Goal: Information Seeking & Learning: Learn about a topic

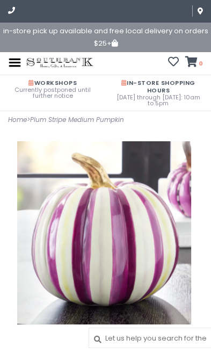
click at [18, 69] on img at bounding box center [14, 62] width 13 height 13
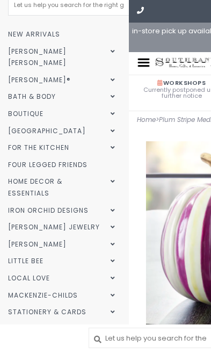
scroll to position [37, 0]
click at [62, 286] on link "MacKenzie-Childs" at bounding box center [63, 294] width 126 height 17
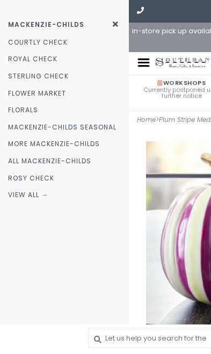
click at [97, 127] on link "MacKenzie-Childs Seasonal" at bounding box center [64, 127] width 129 height 17
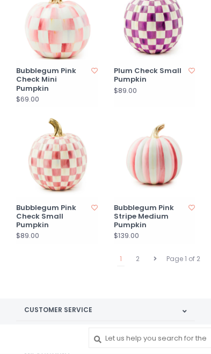
scroll to position [1598, 0]
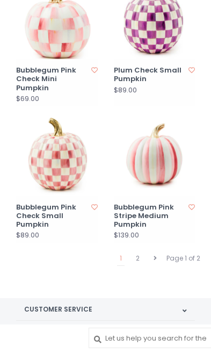
click at [151, 263] on link at bounding box center [155, 258] width 9 height 14
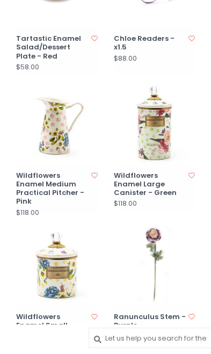
scroll to position [1071, 0]
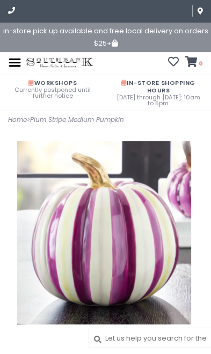
click at [19, 67] on img at bounding box center [14, 62] width 13 height 13
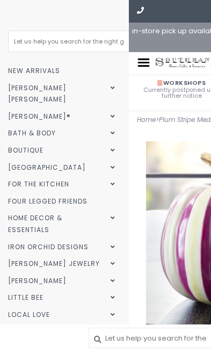
click at [72, 323] on link "MacKenzie-Childs" at bounding box center [63, 331] width 126 height 17
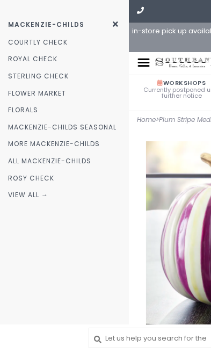
click at [101, 126] on link "MacKenzie-Childs Seasonal" at bounding box center [64, 127] width 129 height 17
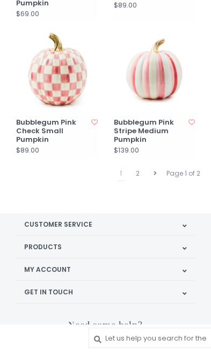
scroll to position [1684, 0]
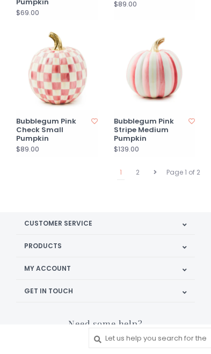
click at [141, 168] on link "2" at bounding box center [137, 172] width 9 height 14
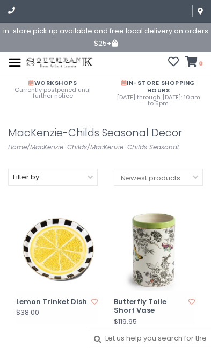
click at [21, 59] on img at bounding box center [14, 62] width 13 height 13
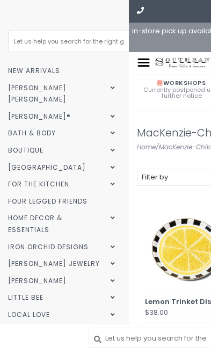
click at [71, 323] on link "MacKenzie-Childs" at bounding box center [63, 331] width 126 height 17
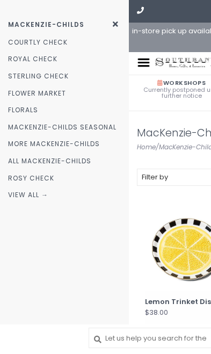
click at [77, 159] on link "All MacKenzie-Childs" at bounding box center [64, 160] width 129 height 17
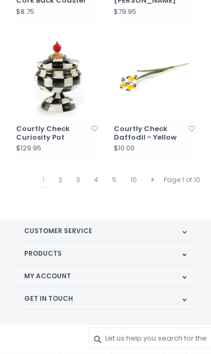
scroll to position [1677, 0]
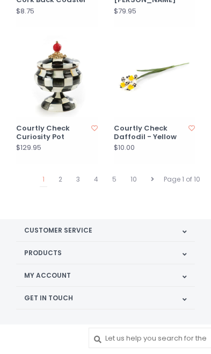
click at [65, 176] on link "2" at bounding box center [60, 179] width 9 height 14
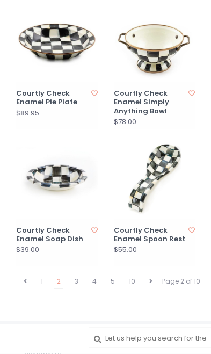
scroll to position [1580, 0]
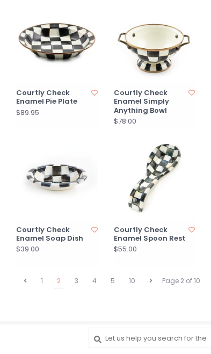
click at [79, 274] on link "3" at bounding box center [76, 281] width 9 height 14
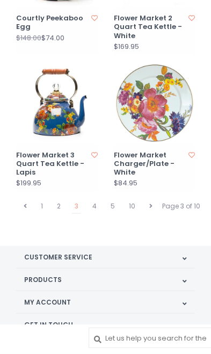
scroll to position [1677, 0]
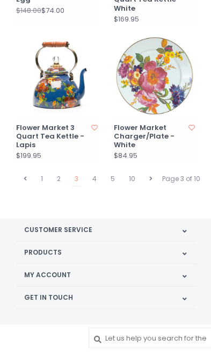
click at [136, 176] on link "10" at bounding box center [132, 179] width 12 height 14
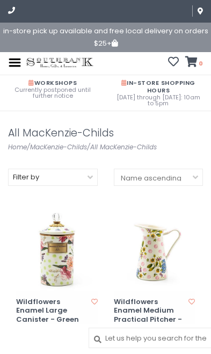
click at [19, 68] on img at bounding box center [14, 62] width 13 height 13
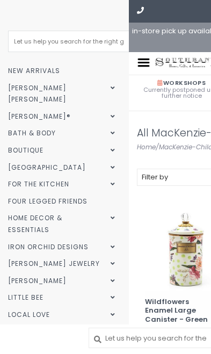
click at [66, 323] on link "MacKenzie-Childs" at bounding box center [63, 331] width 126 height 17
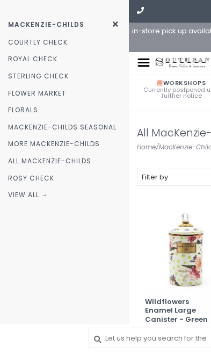
click at [79, 123] on link "MacKenzie-Childs Seasonal" at bounding box center [64, 127] width 129 height 17
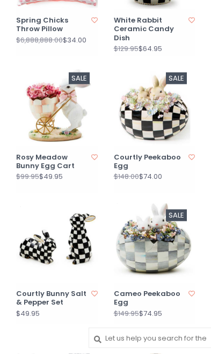
scroll to position [528, 0]
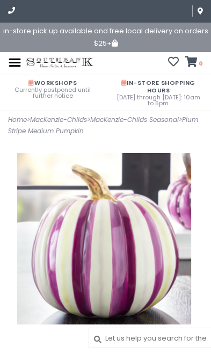
click at [24, 68] on img at bounding box center [60, 63] width 72 height 12
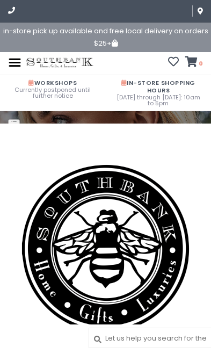
click at [20, 66] on img at bounding box center [14, 62] width 13 height 13
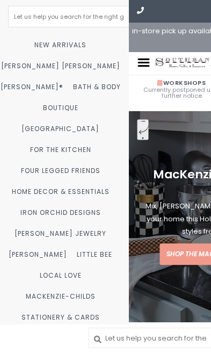
scroll to position [26, 0]
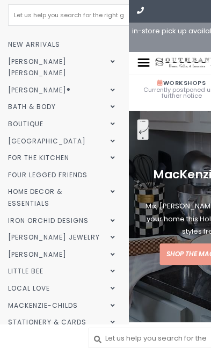
click at [85, 263] on link "Little Bee" at bounding box center [63, 271] width 126 height 17
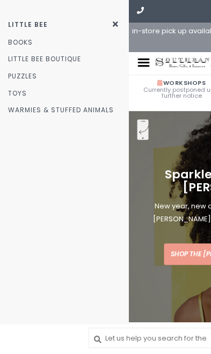
click at [117, 22] on icon at bounding box center [115, 24] width 5 height 8
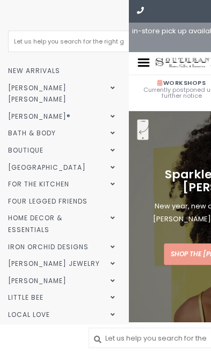
click at [74, 323] on link "MacKenzie-Childs" at bounding box center [63, 331] width 126 height 17
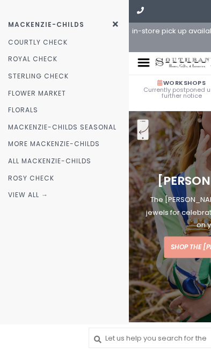
click at [94, 135] on link "More MacKenzie-Childs" at bounding box center [64, 143] width 129 height 17
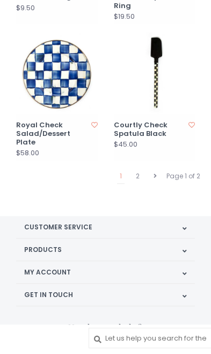
scroll to position [1680, 0]
click at [142, 173] on link "2" at bounding box center [137, 176] width 9 height 14
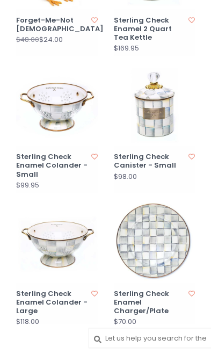
scroll to position [370, 0]
